Goal: Task Accomplishment & Management: Use online tool/utility

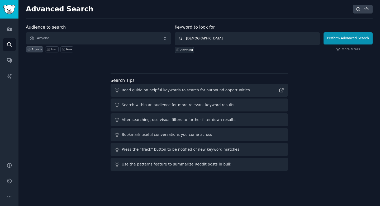
type input "Dior"
click button "Perform Advanced Search" at bounding box center [348, 38] width 49 height 12
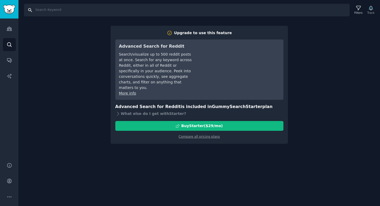
click at [48, 10] on input "Search" at bounding box center [187, 10] width 326 height 13
click at [10, 31] on icon "Sidebar" at bounding box center [10, 29] width 6 height 6
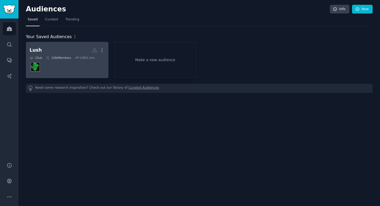
click at [50, 68] on dd "r/LushCosmetics" at bounding box center [67, 66] width 75 height 15
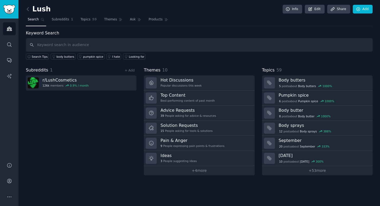
click at [68, 41] on input "text" at bounding box center [199, 44] width 347 height 13
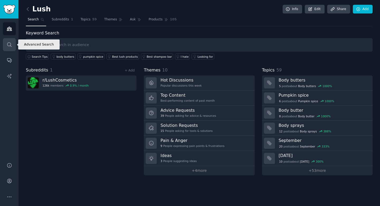
click at [12, 45] on icon "Sidebar" at bounding box center [10, 45] width 6 height 6
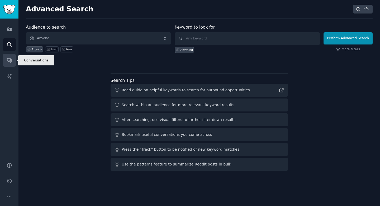
click at [9, 59] on icon "Sidebar" at bounding box center [10, 60] width 6 height 6
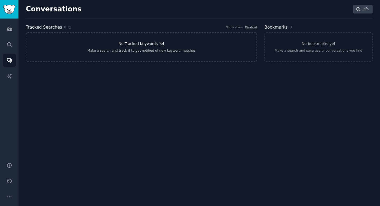
click at [205, 38] on link "No Tracked Keywords Yet Make a search and track it to get notified of new keywo…" at bounding box center [141, 47] width 231 height 30
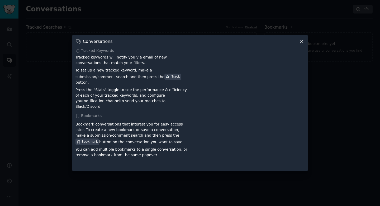
click at [305, 45] on div "Conversations Tracked Keywords Tracked keywords will notify you via email of ne…" at bounding box center [190, 103] width 237 height 136
click at [302, 44] on icon at bounding box center [302, 42] width 6 height 6
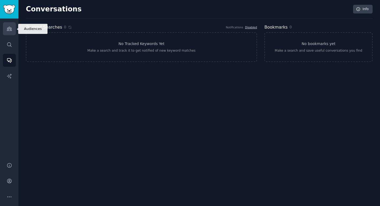
click at [14, 31] on link "Audiences" at bounding box center [9, 28] width 13 height 13
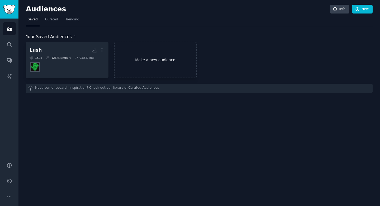
click at [146, 57] on link "Make a new audience" at bounding box center [155, 60] width 83 height 36
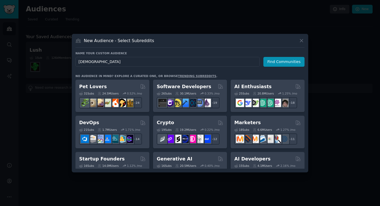
type input "Dior"
click button "Find Communities" at bounding box center [284, 62] width 41 height 10
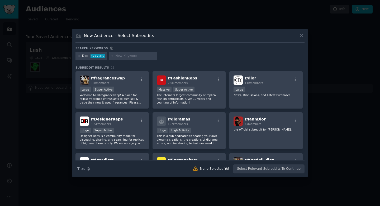
click at [115, 56] on div at bounding box center [133, 56] width 49 height 8
click at [118, 56] on input "text" at bounding box center [135, 56] width 40 height 5
type input "[DEMOGRAPHIC_DATA]"
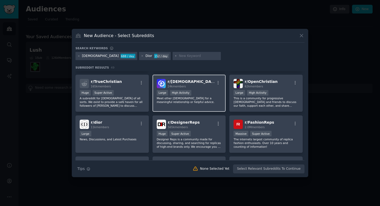
scroll to position [38, 0]
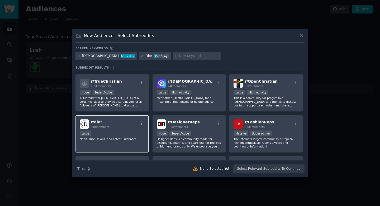
click at [104, 124] on h2 "r/ dior 11k members" at bounding box center [100, 123] width 18 height 9
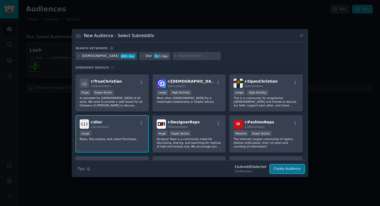
click at [297, 166] on button "Create Audience" at bounding box center [287, 168] width 35 height 9
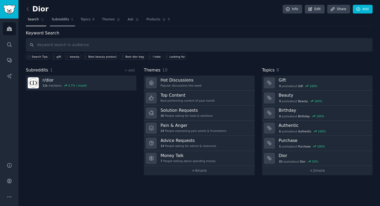
click at [66, 19] on span "Subreddits" at bounding box center [60, 19] width 17 height 5
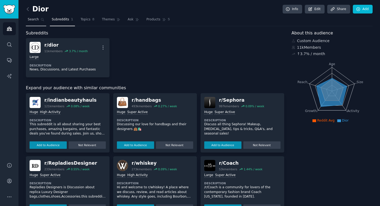
click at [38, 20] on span "Search" at bounding box center [33, 19] width 11 height 5
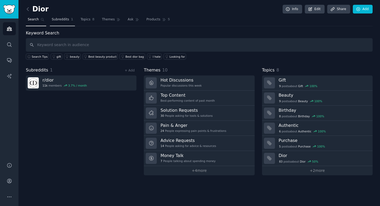
click at [52, 20] on span "Subreddits" at bounding box center [60, 19] width 17 height 5
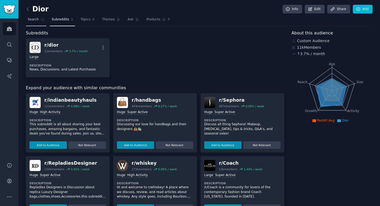
click at [39, 20] on link "Search" at bounding box center [36, 20] width 20 height 11
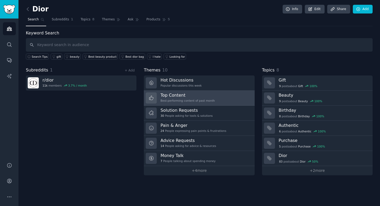
click at [189, 93] on h3 "Top Content" at bounding box center [188, 95] width 54 height 6
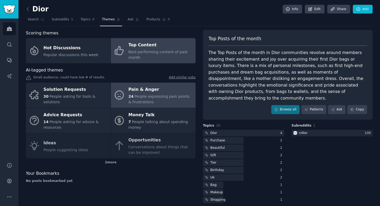
click at [144, 97] on span "People expressing pain points & frustrations" at bounding box center [159, 99] width 61 height 10
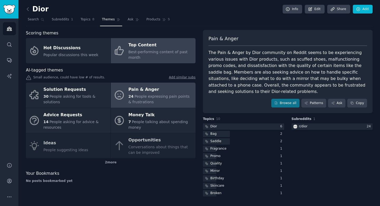
click at [138, 47] on div "Top Content" at bounding box center [161, 45] width 64 height 8
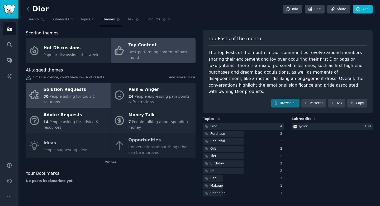
click at [75, 94] on span "People asking for tools & solutions" at bounding box center [70, 99] width 52 height 10
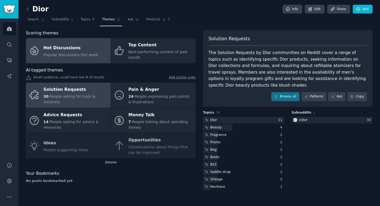
click at [80, 51] on div "Hot Discussions" at bounding box center [71, 48] width 55 height 8
